Goal: Task Accomplishment & Management: Use online tool/utility

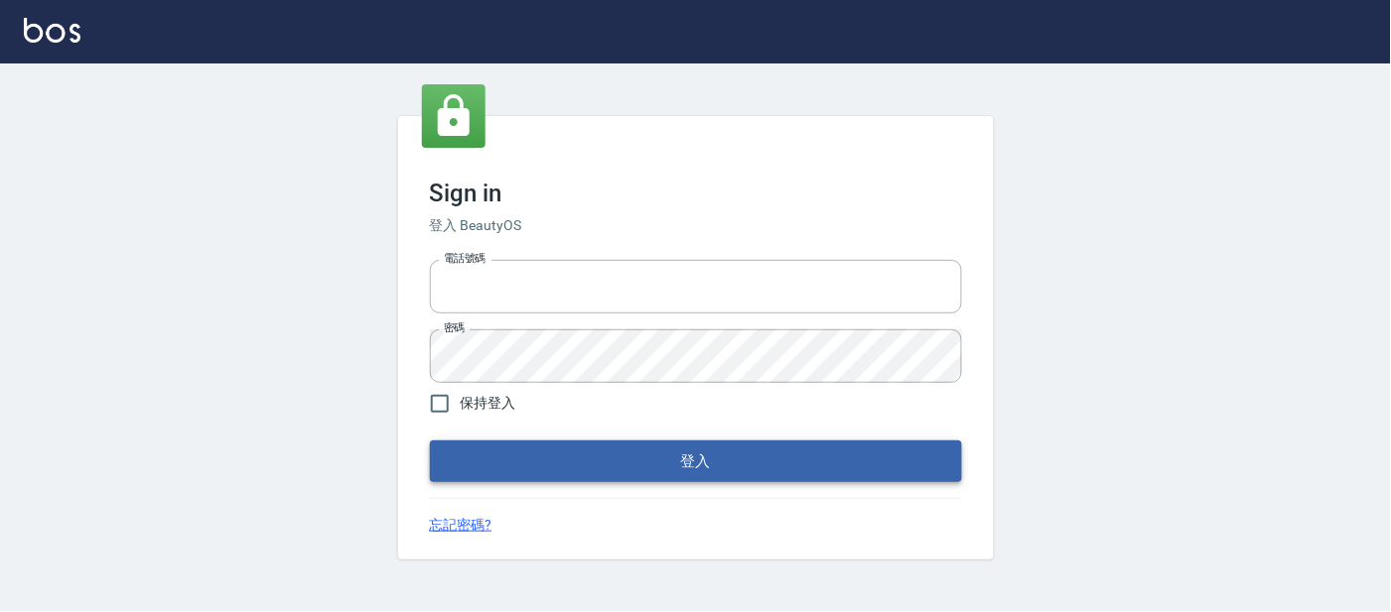
type input "25866822"
click at [576, 456] on button "登入" at bounding box center [696, 462] width 532 height 42
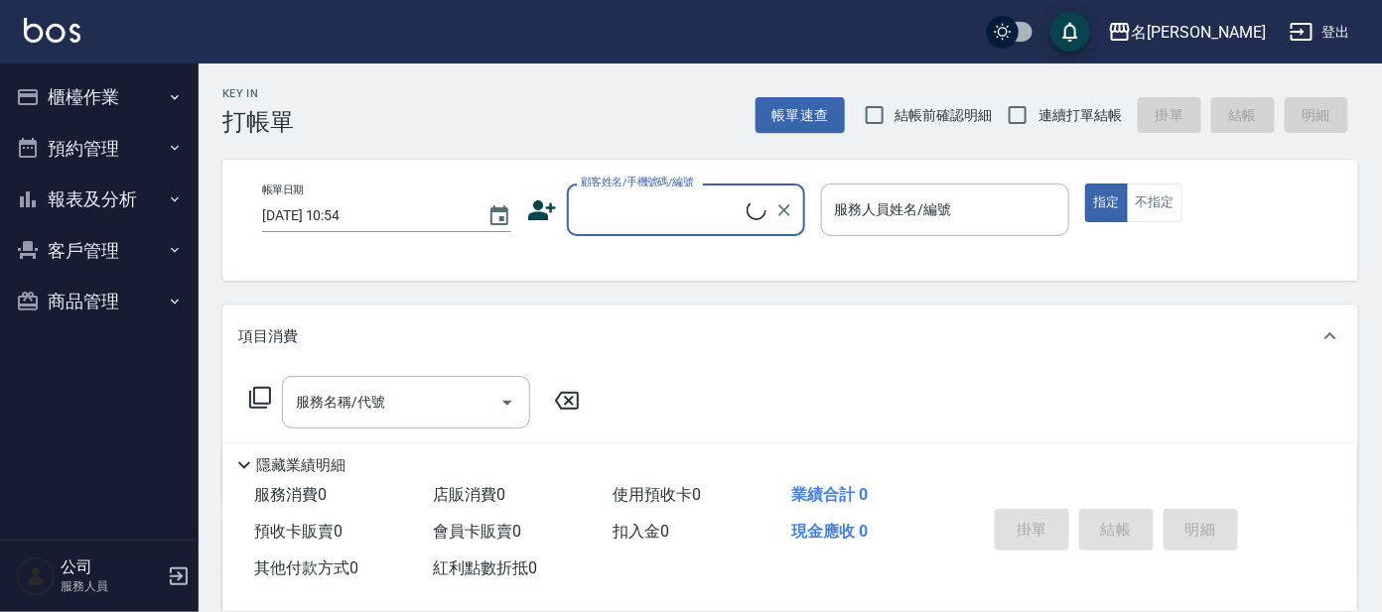
click at [120, 89] on button "櫃檯作業" at bounding box center [99, 97] width 183 height 52
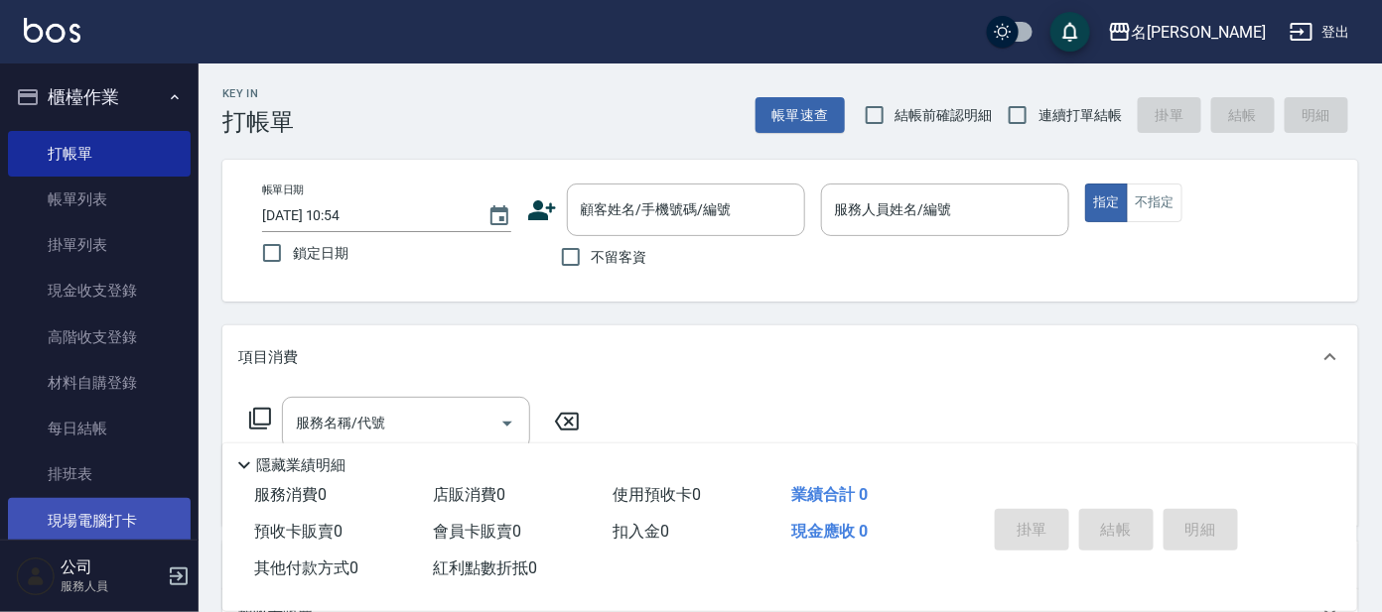
click at [122, 513] on link "現場電腦打卡" at bounding box center [99, 521] width 183 height 46
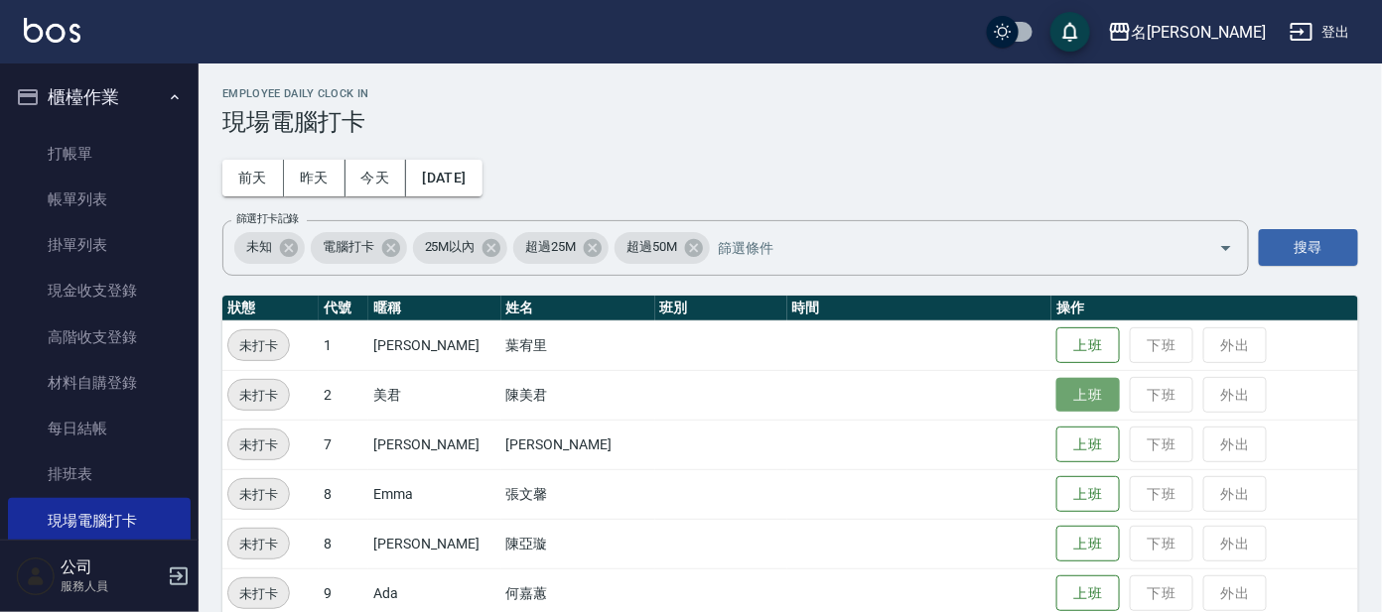
click at [1071, 387] on button "上班" at bounding box center [1088, 395] width 64 height 35
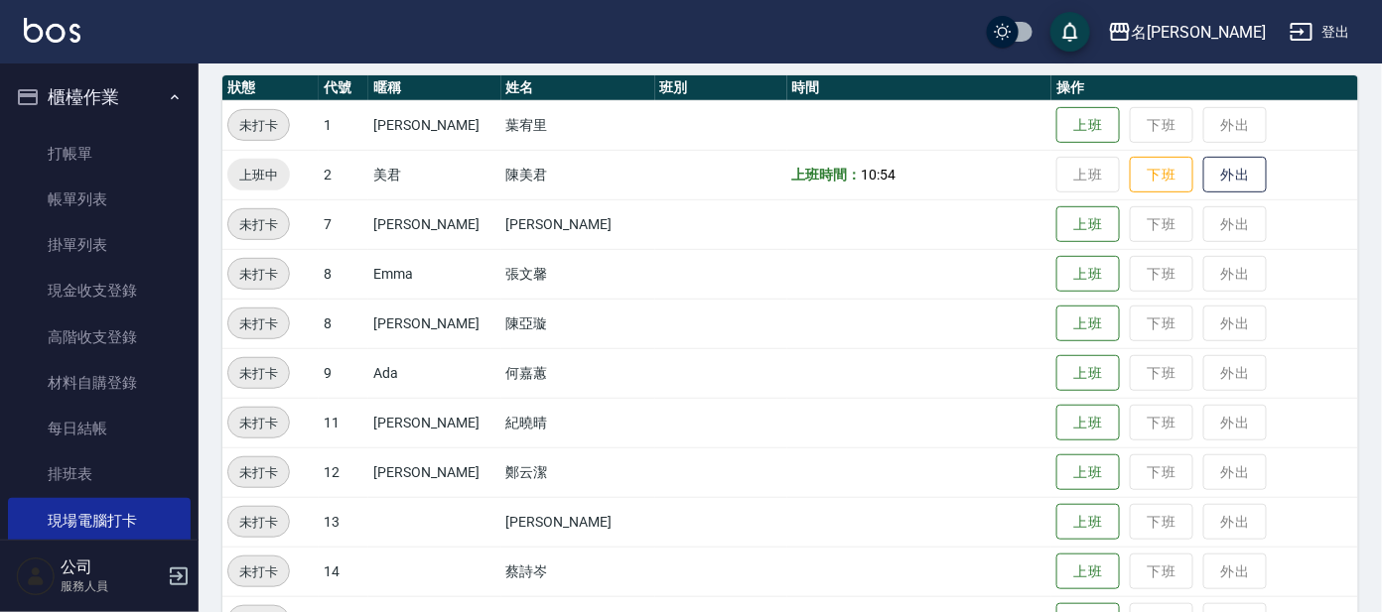
scroll to position [247, 0]
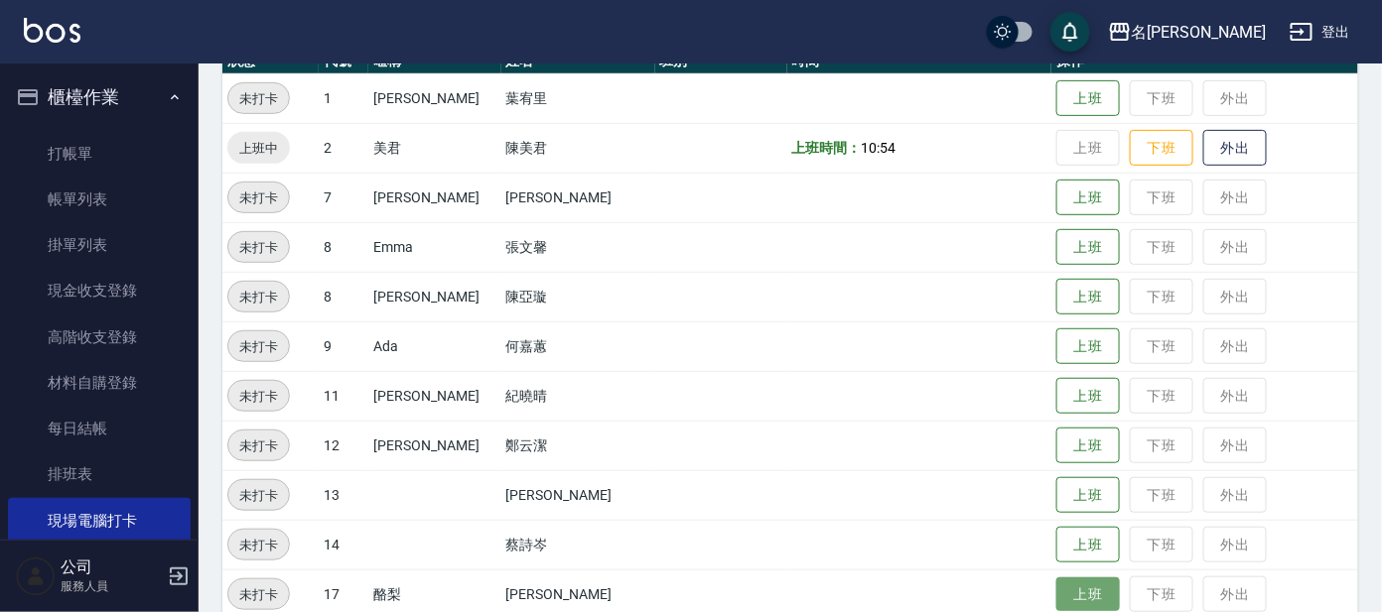
click at [1056, 590] on button "上班" at bounding box center [1088, 595] width 64 height 35
click at [830, 604] on td "上班時間： 11:04" at bounding box center [919, 595] width 264 height 50
click at [1051, 303] on td "上班 下班 外出" at bounding box center [1204, 297] width 307 height 50
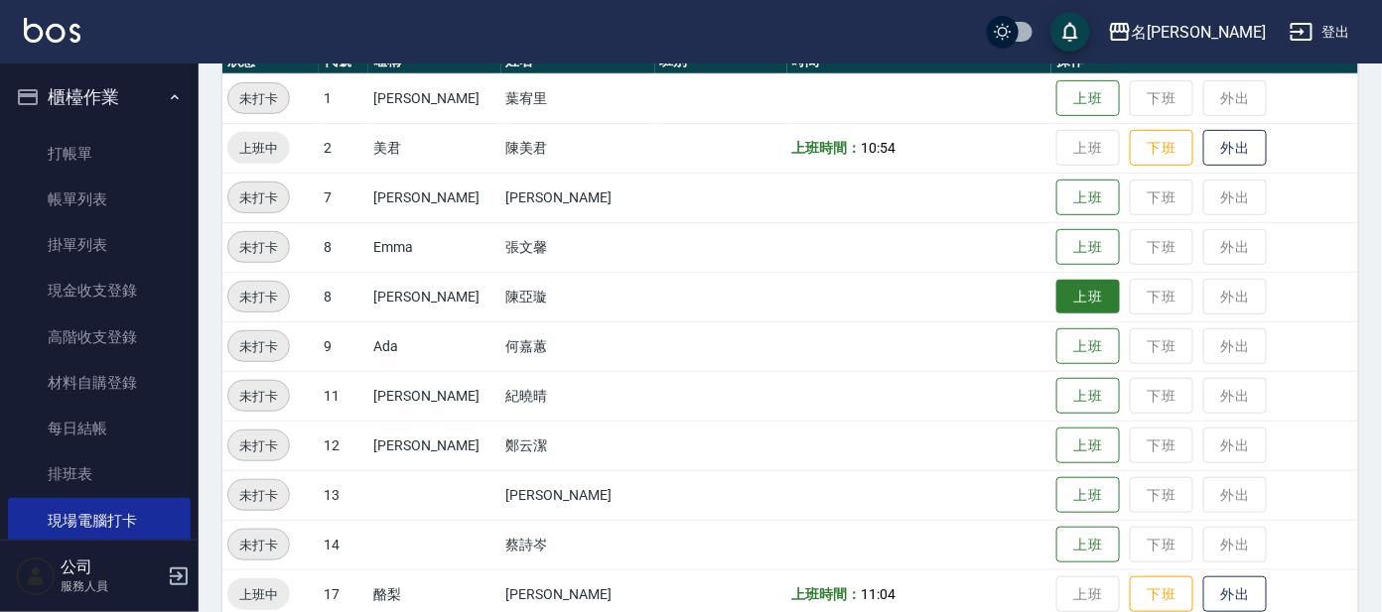
click at [1063, 304] on button "上班" at bounding box center [1088, 297] width 64 height 35
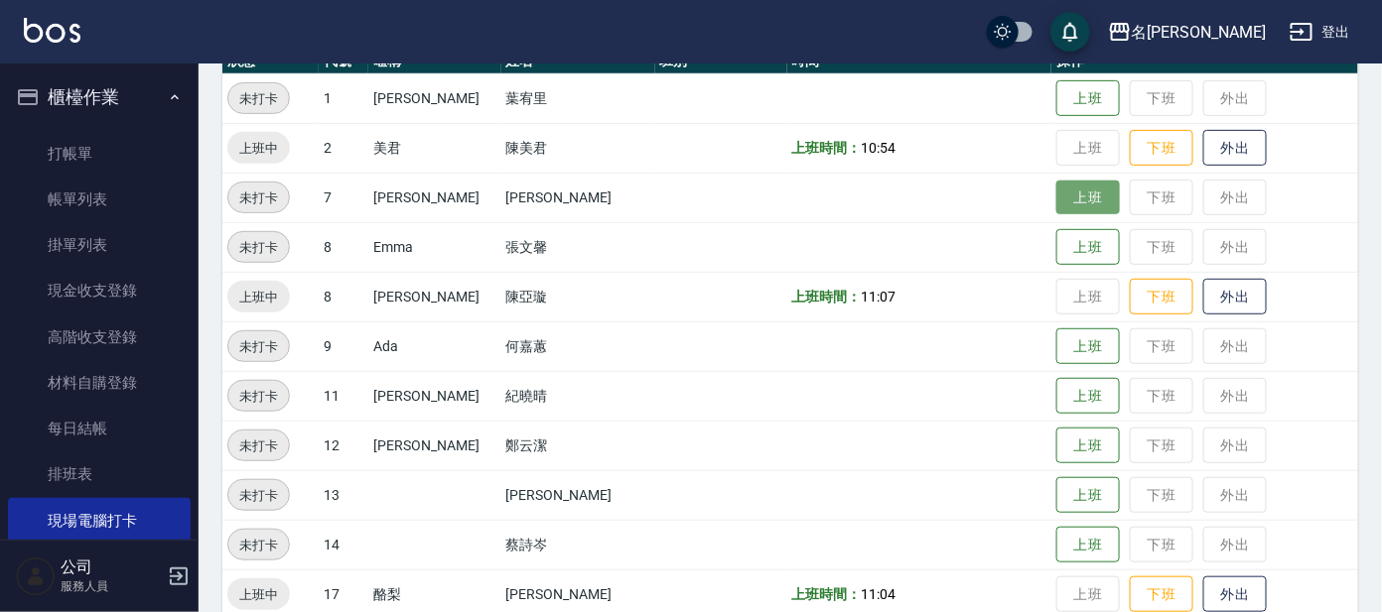
click at [1075, 195] on button "上班" at bounding box center [1088, 198] width 64 height 35
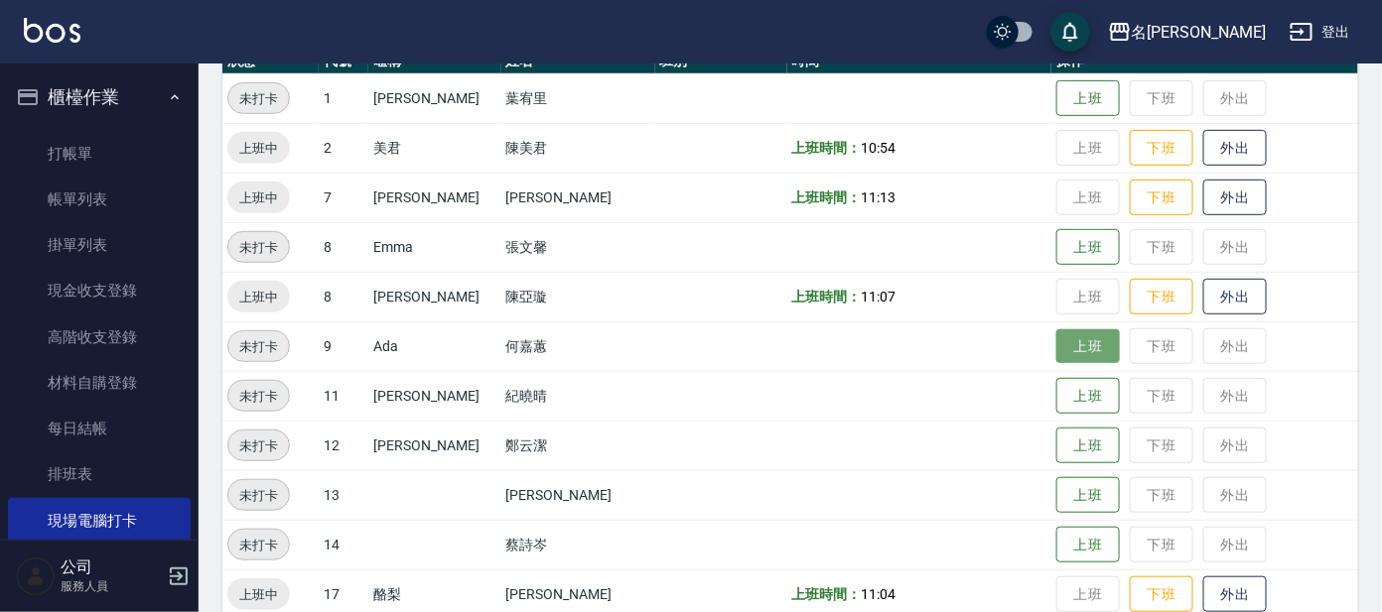
click at [1064, 333] on button "上班" at bounding box center [1088, 347] width 64 height 35
